Goal: Transaction & Acquisition: Obtain resource

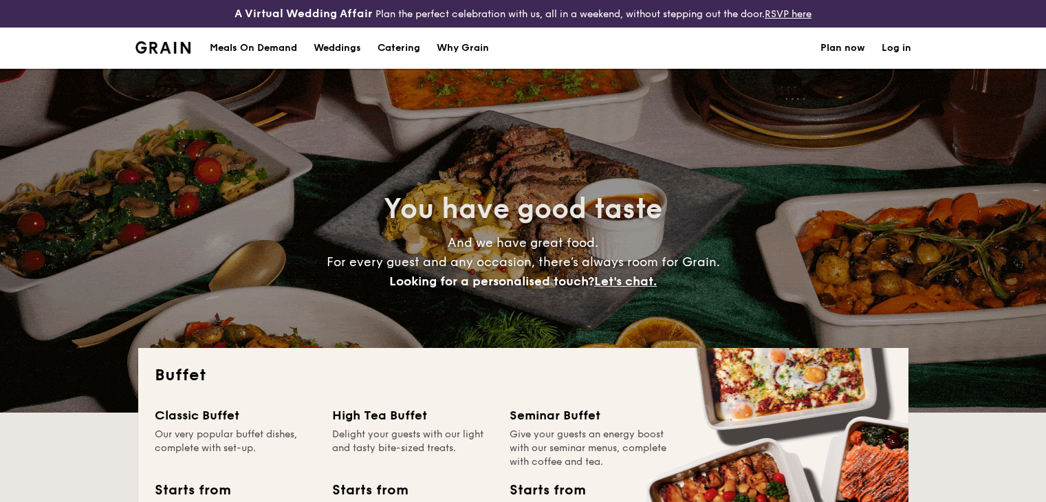
select select
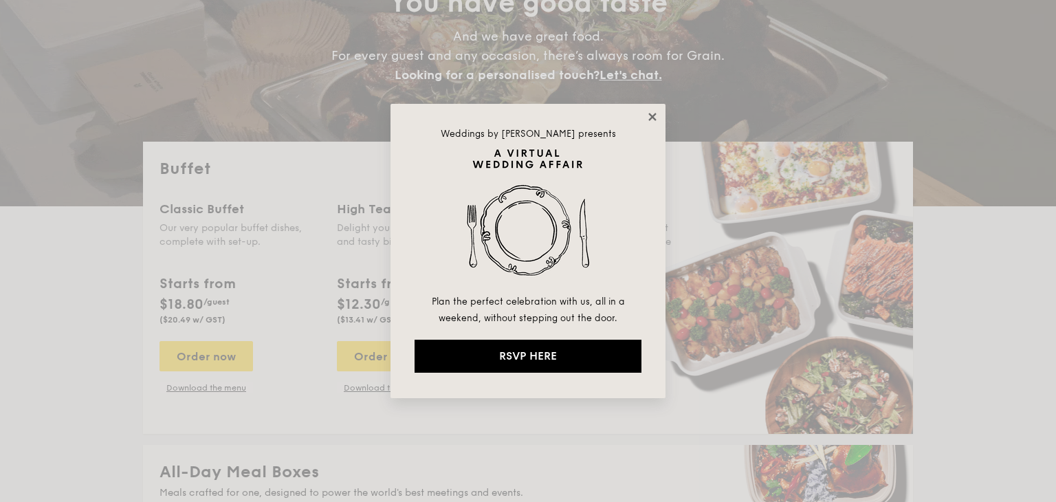
click at [657, 119] on icon at bounding box center [652, 117] width 12 height 12
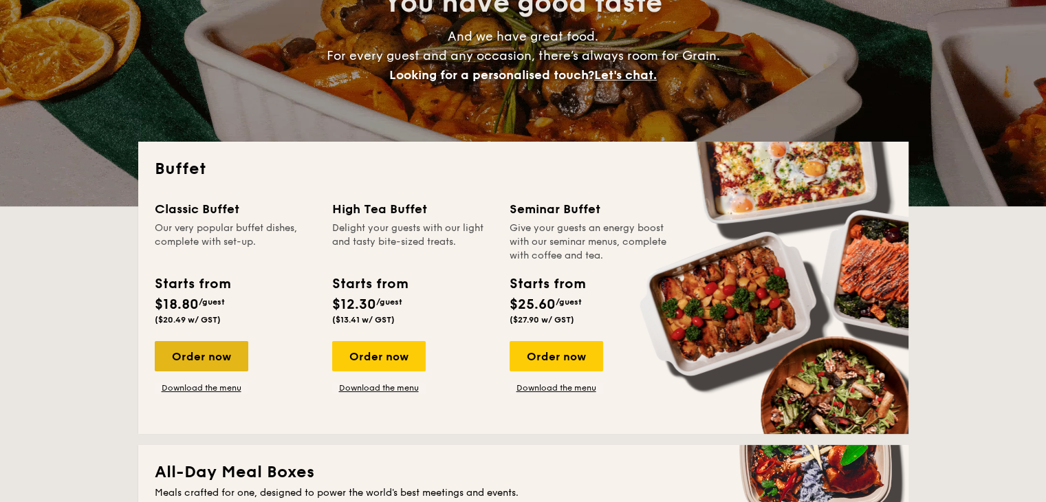
click at [215, 361] on div "Order now" at bounding box center [202, 356] width 94 height 30
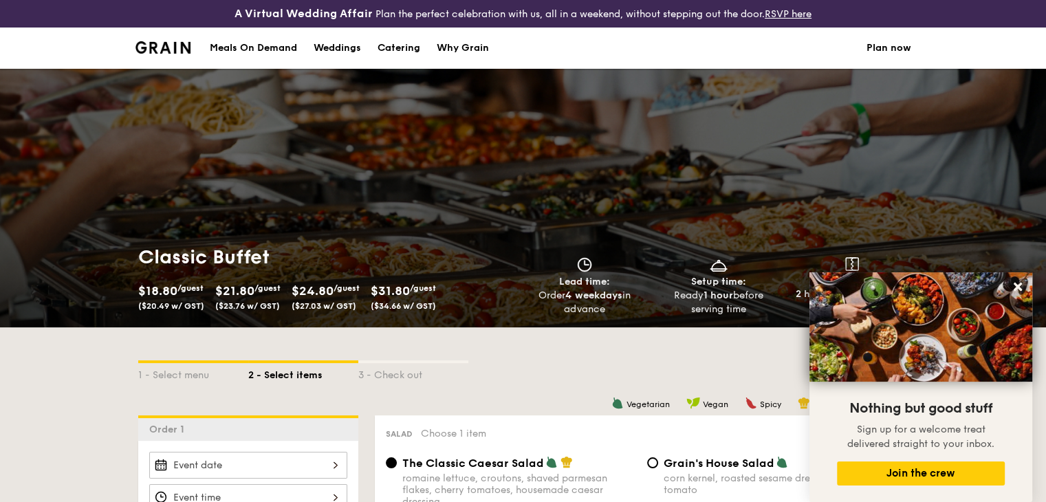
select select
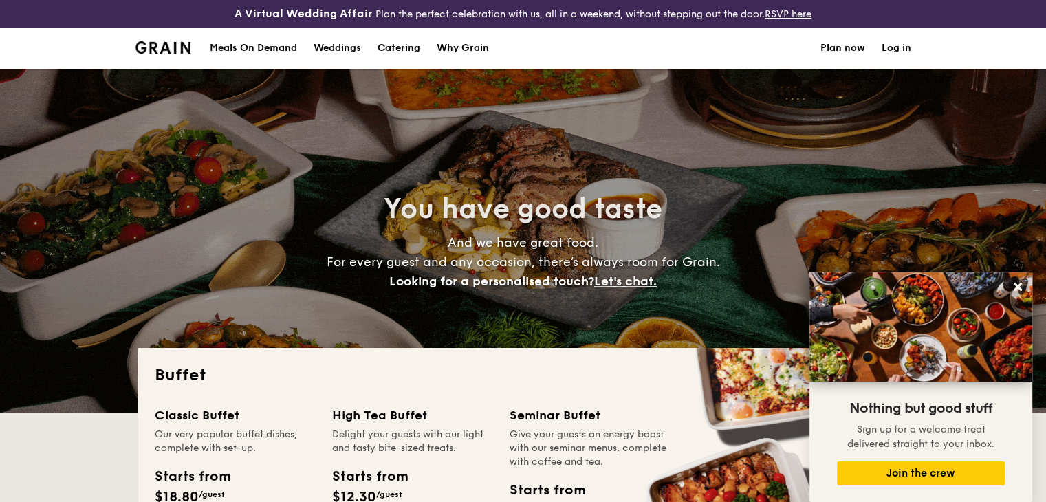
scroll to position [234, 0]
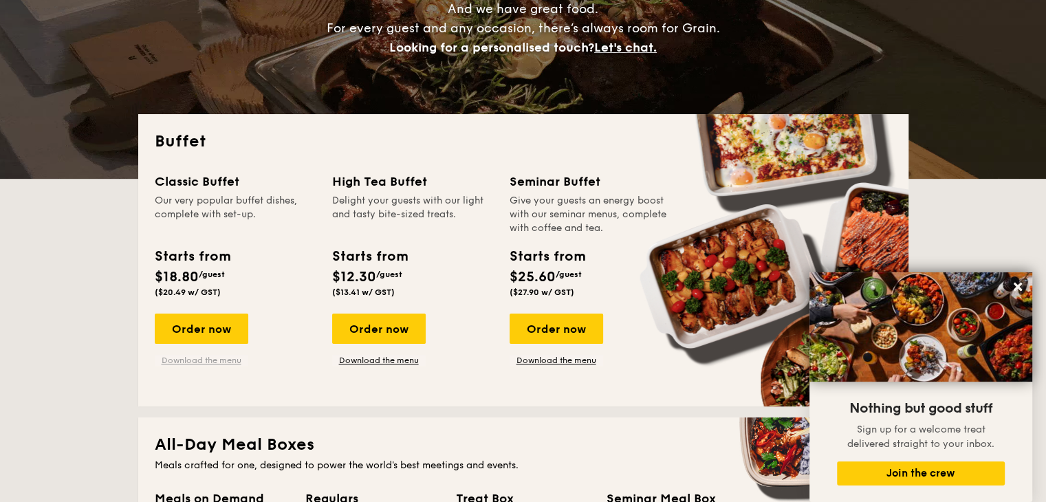
click at [220, 361] on link "Download the menu" at bounding box center [202, 360] width 94 height 11
